Goal: Task Accomplishment & Management: Use online tool/utility

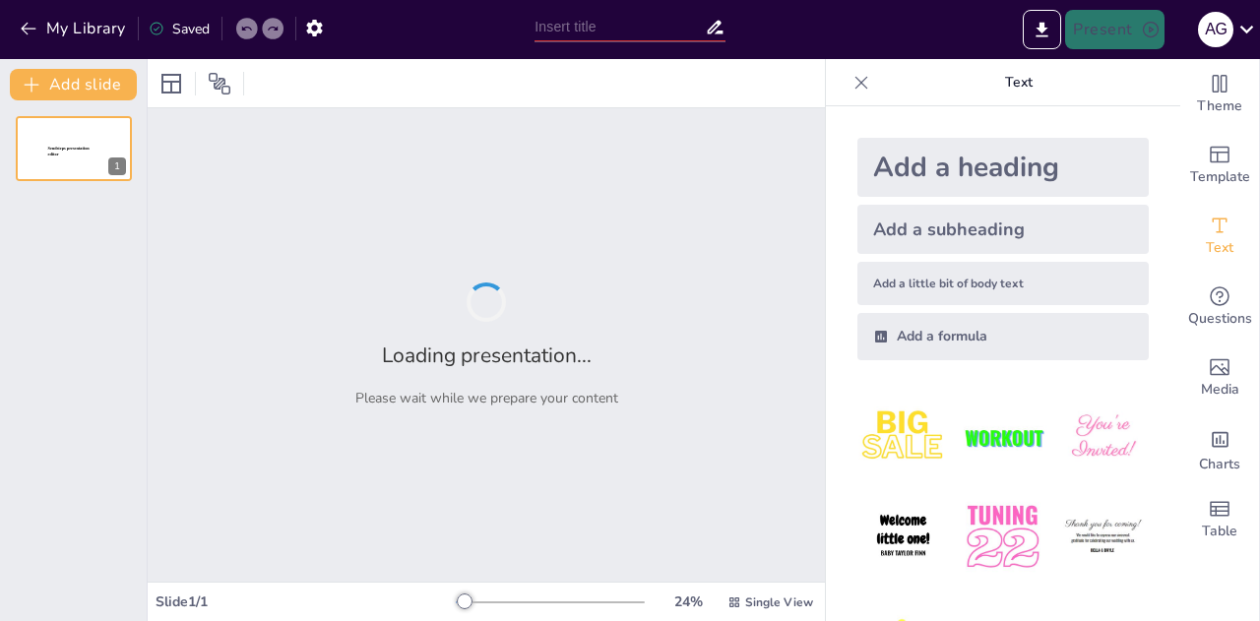
type input "ePortfolio - Portfolio Analysis, Management and Optimization Tool"
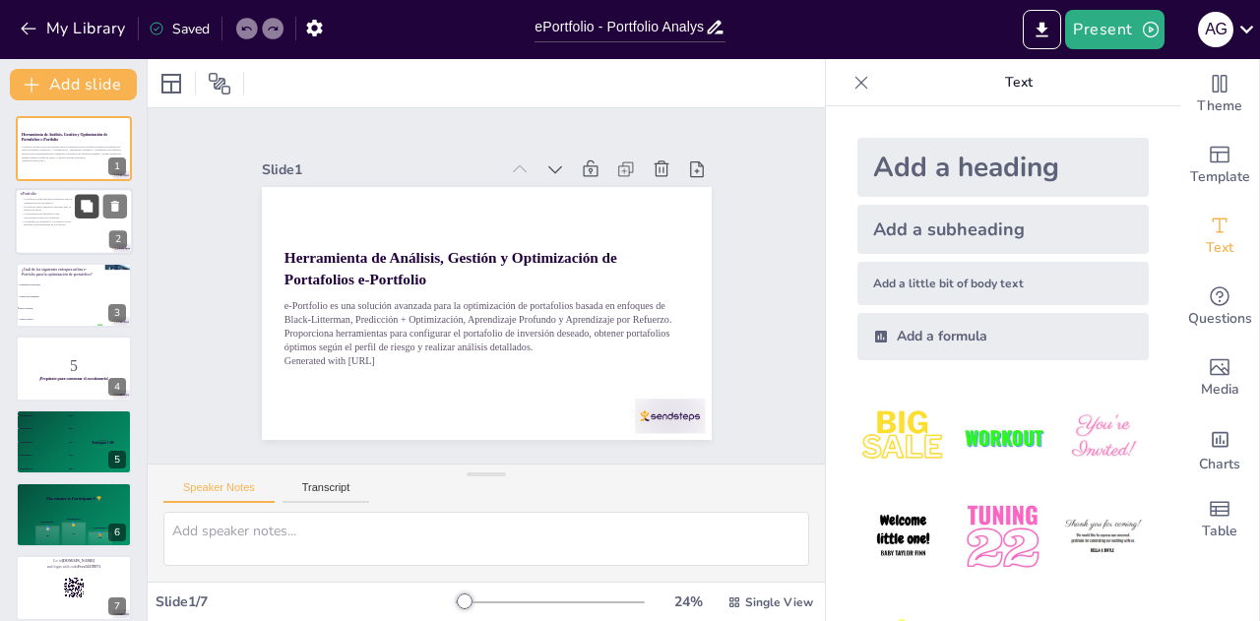
checkbox input "true"
click at [79, 208] on button at bounding box center [87, 207] width 24 height 24
type textarea "e-Portfolio se basa en metodologías como Black-Litterman y Aprendizaje por Refu…"
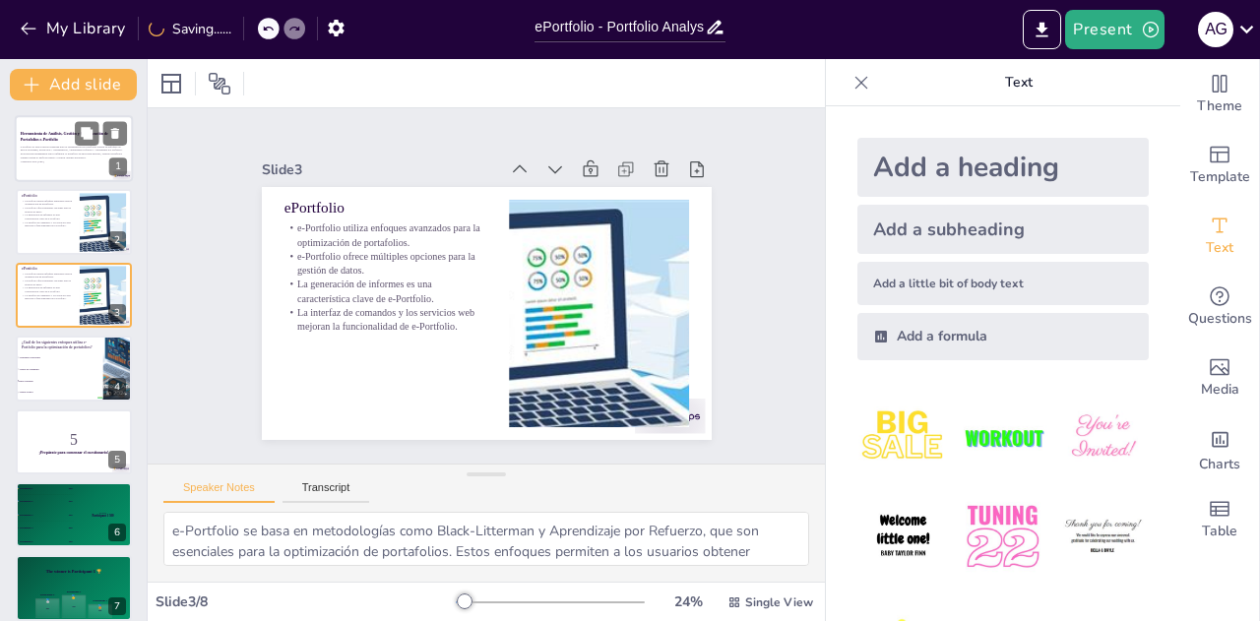
checkbox input "true"
click at [79, 159] on p "Generated with [URL]" at bounding box center [74, 161] width 106 height 4
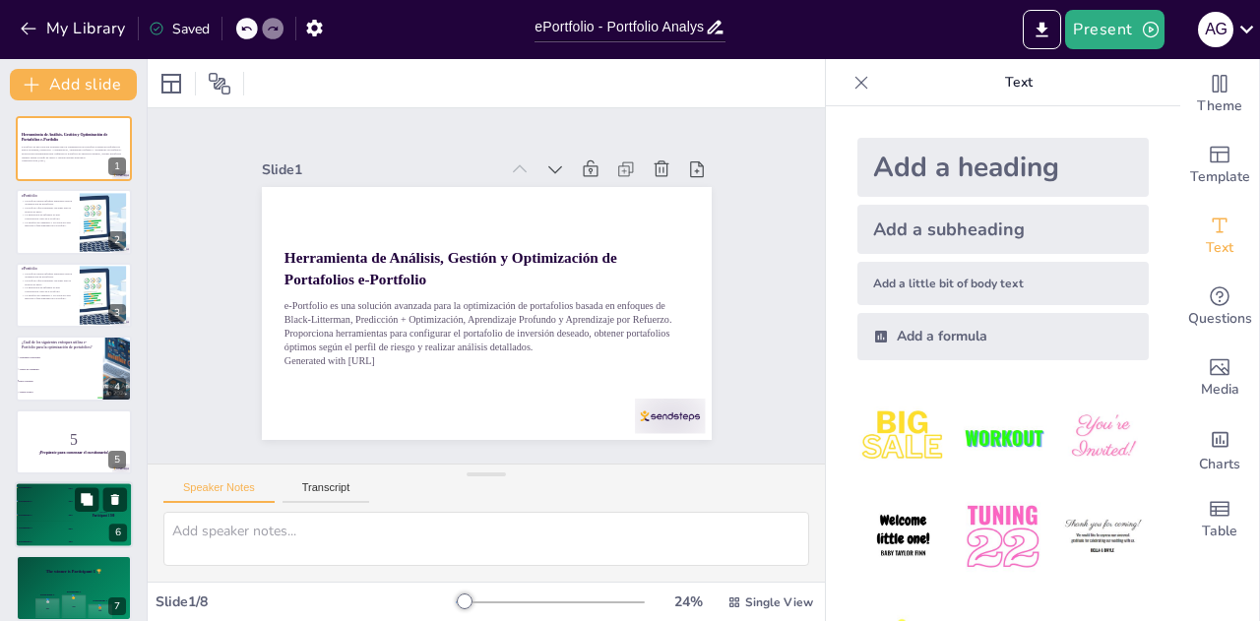
click at [51, 523] on div "4 Participant 4 200" at bounding box center [44, 528] width 59 height 13
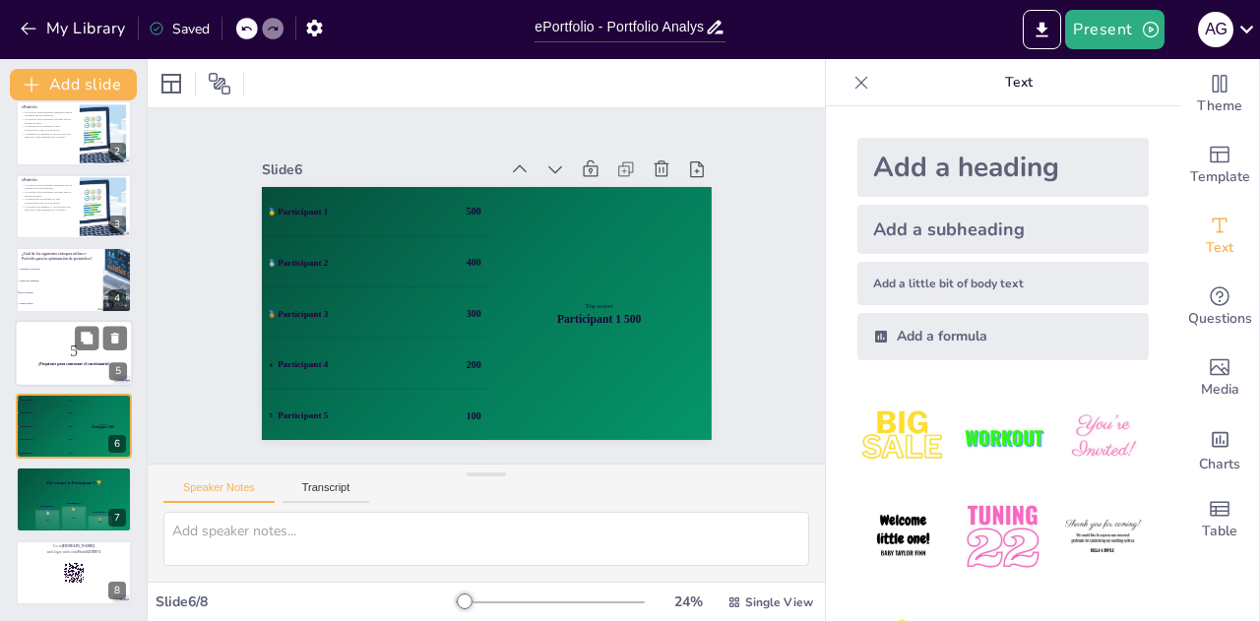
click at [95, 350] on p "5" at bounding box center [74, 351] width 106 height 22
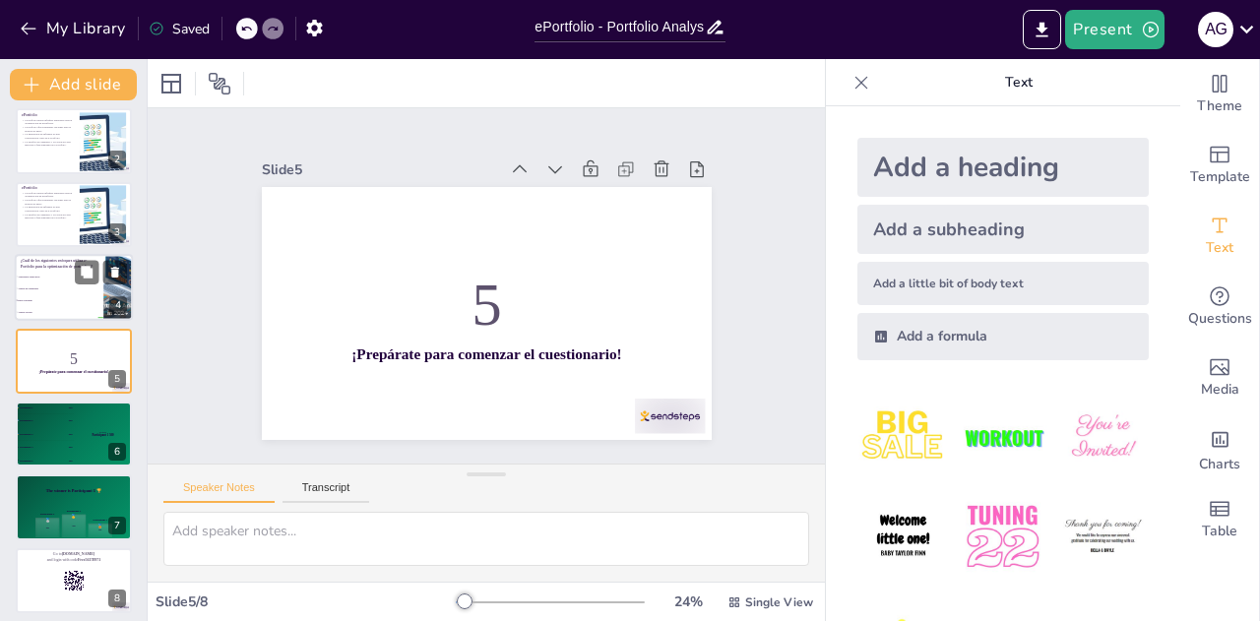
checkbox input "true"
click at [87, 288] on span "Análisis de Sentimiento" at bounding box center [60, 288] width 85 height 3
type textarea "La respuesta correcta es Black-Litterman, que es uno de los enfoques avanzados …"
checkbox input "true"
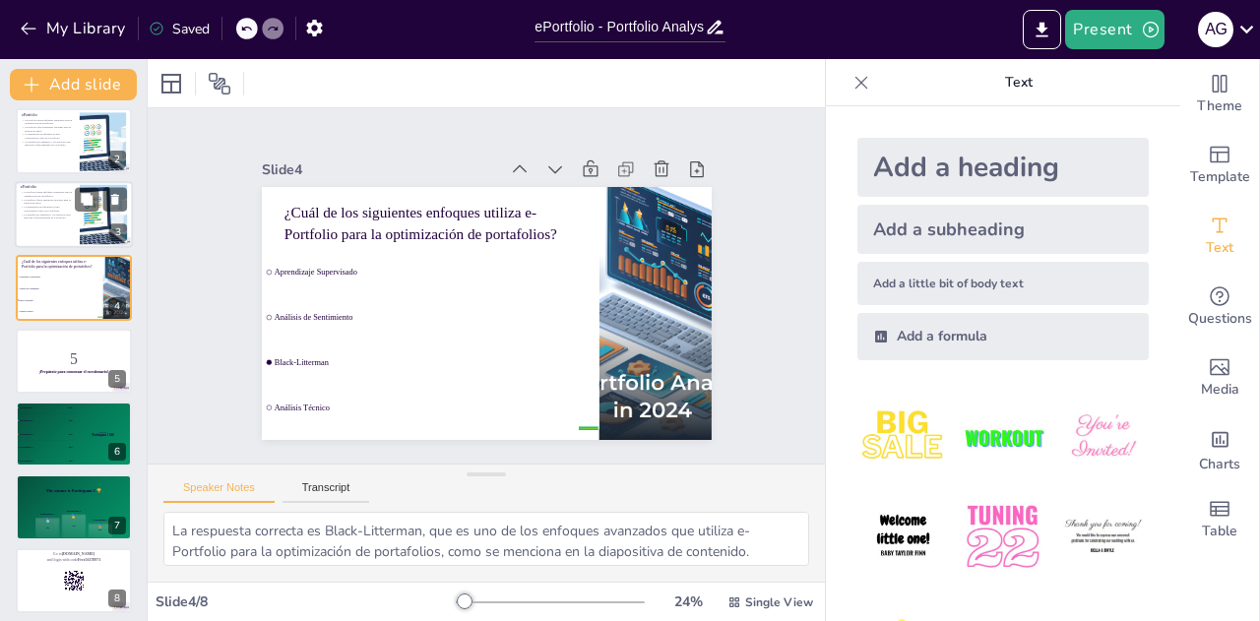
scroll to position [8, 0]
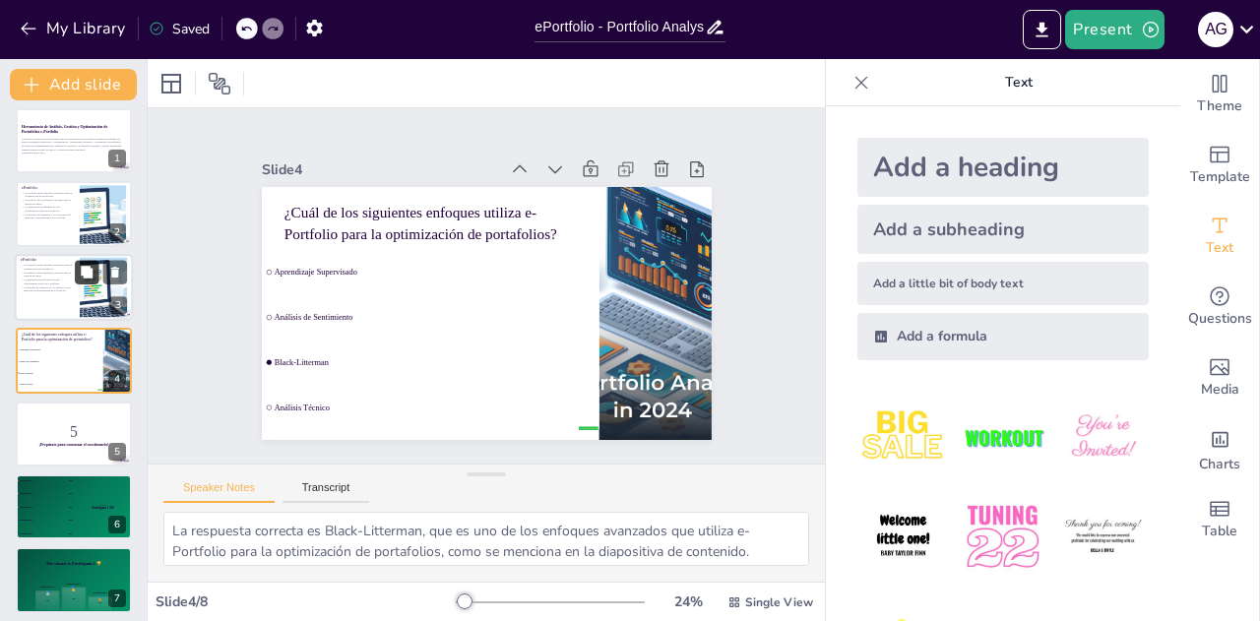
checkbox input "true"
click at [102, 222] on div at bounding box center [103, 214] width 165 height 60
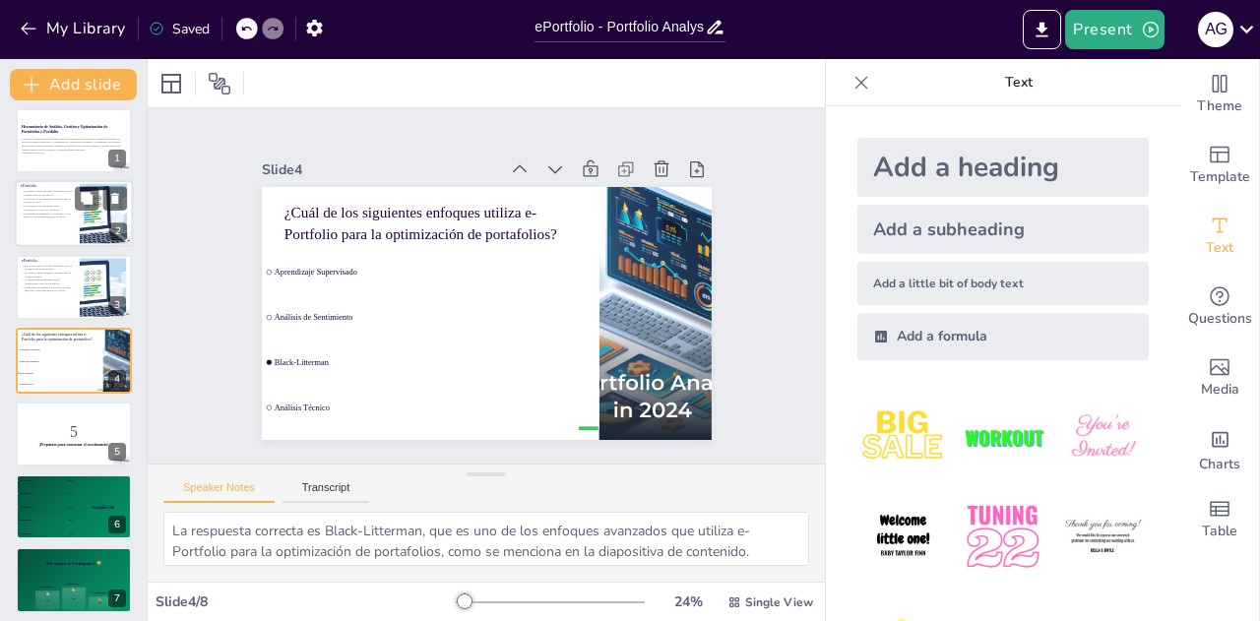
type textarea "e-Portfolio se basa en metodologías como Black-Litterman y Aprendizaje por Refu…"
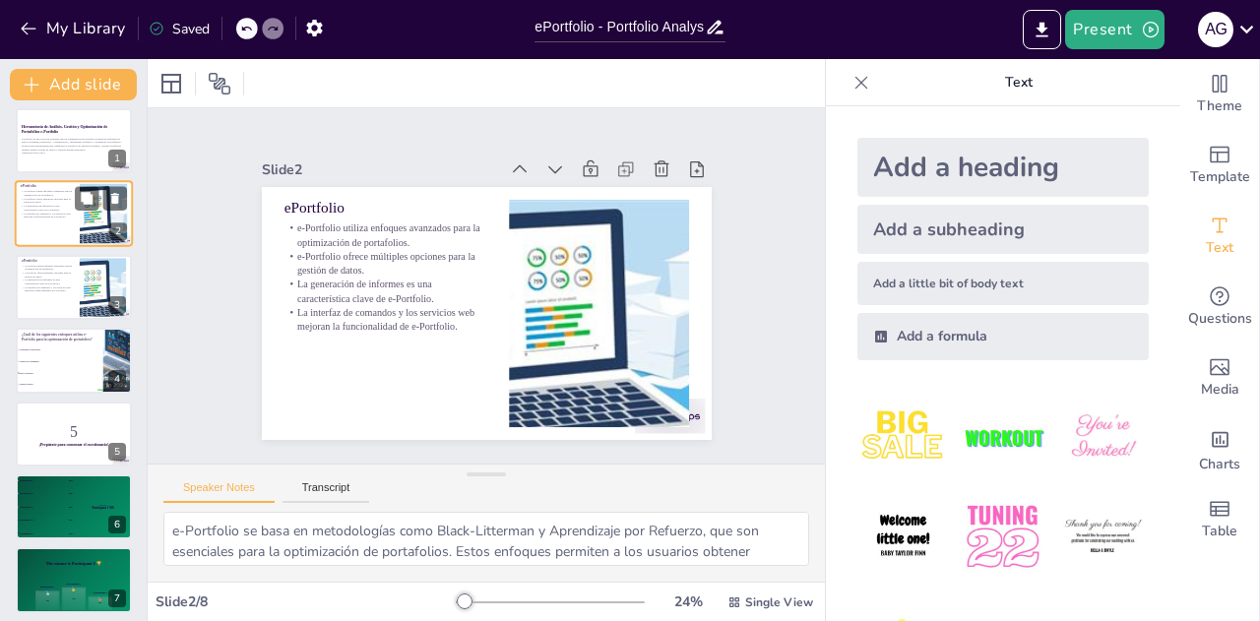
scroll to position [0, 0]
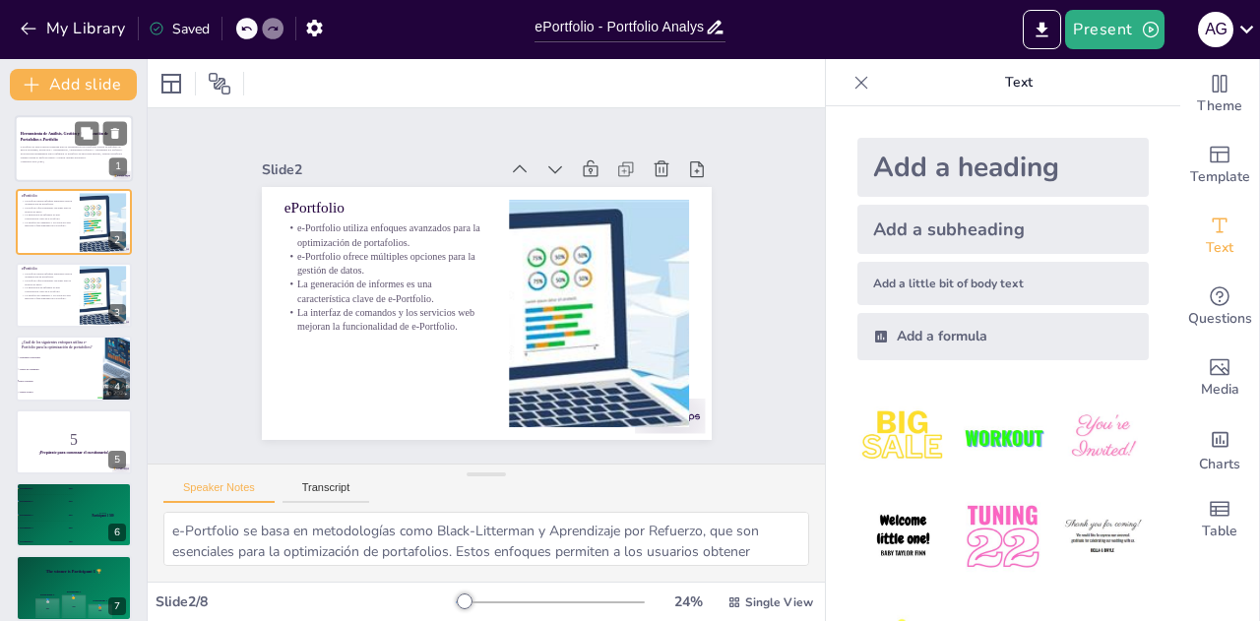
checkbox input "true"
click at [95, 154] on p "e-Portfolio es una solución avanzada para la optimización de portafolios basada…" at bounding box center [74, 152] width 106 height 15
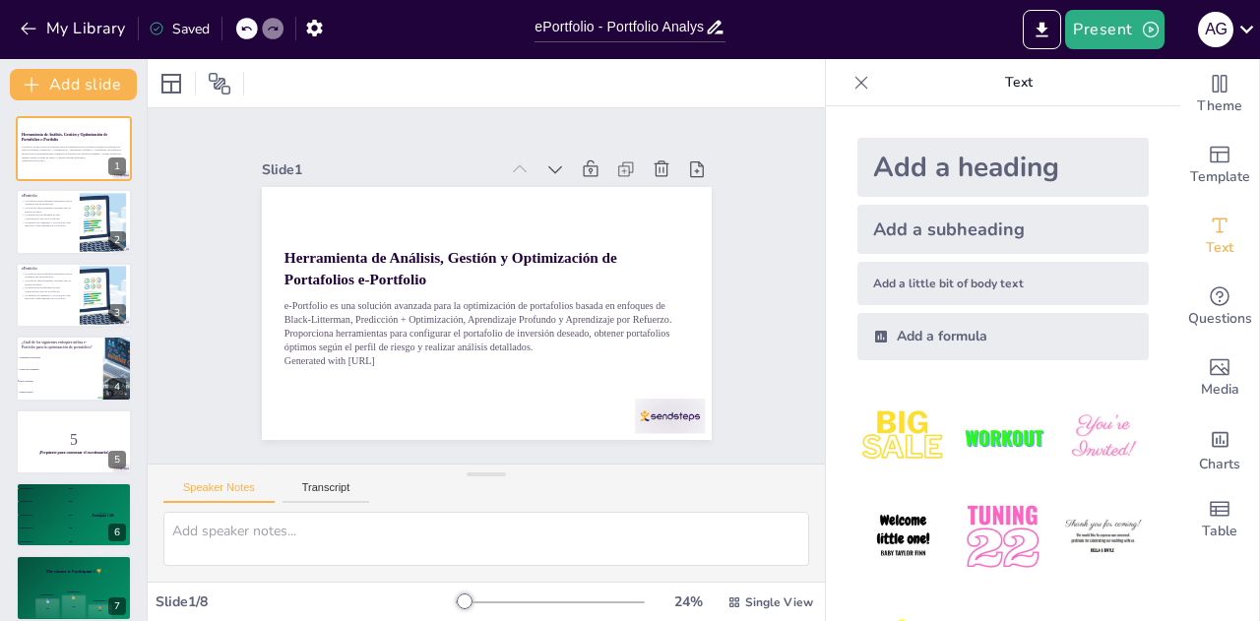
click at [750, 269] on div "Slide 1 Herramienta de Análisis, Gestión y Optimización de Portafolios e-Portfo…" at bounding box center [486, 285] width 622 height 603
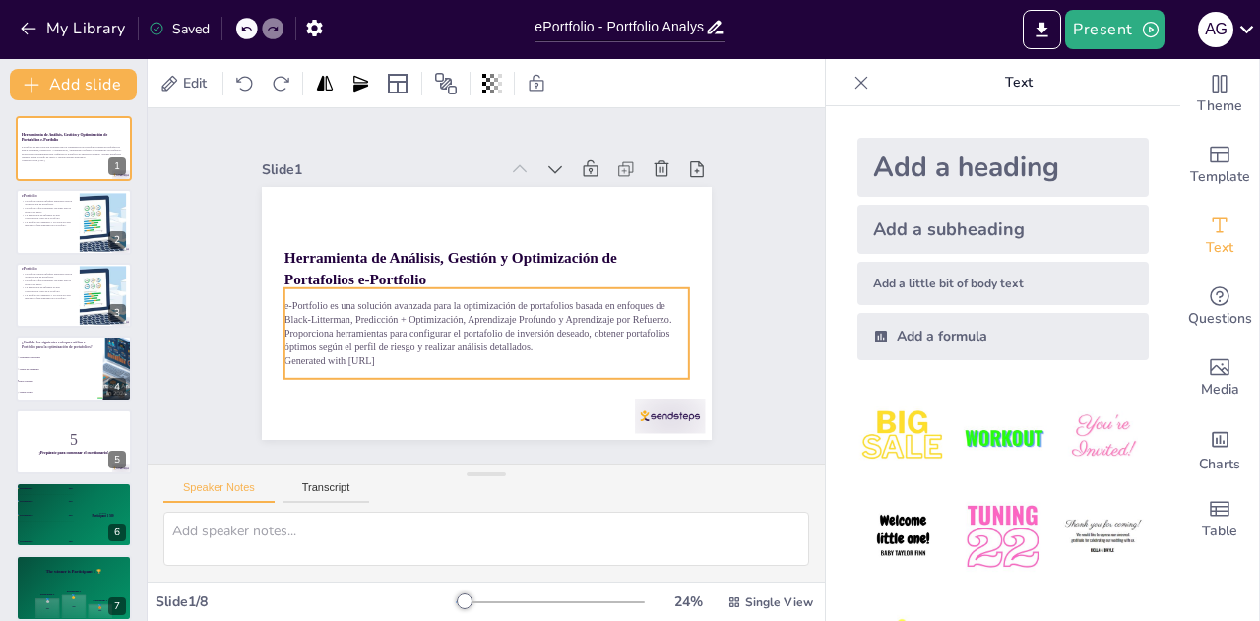
checkbox input "true"
